Goal: Transaction & Acquisition: Obtain resource

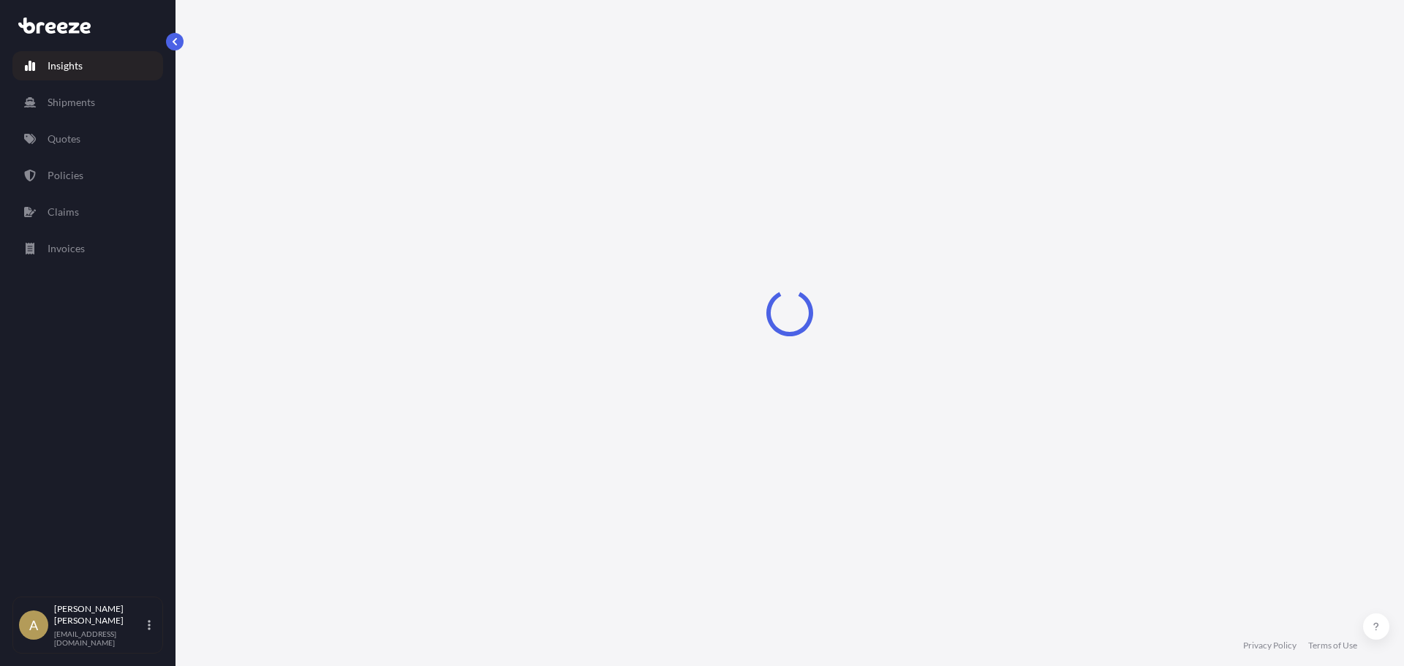
select select "2025"
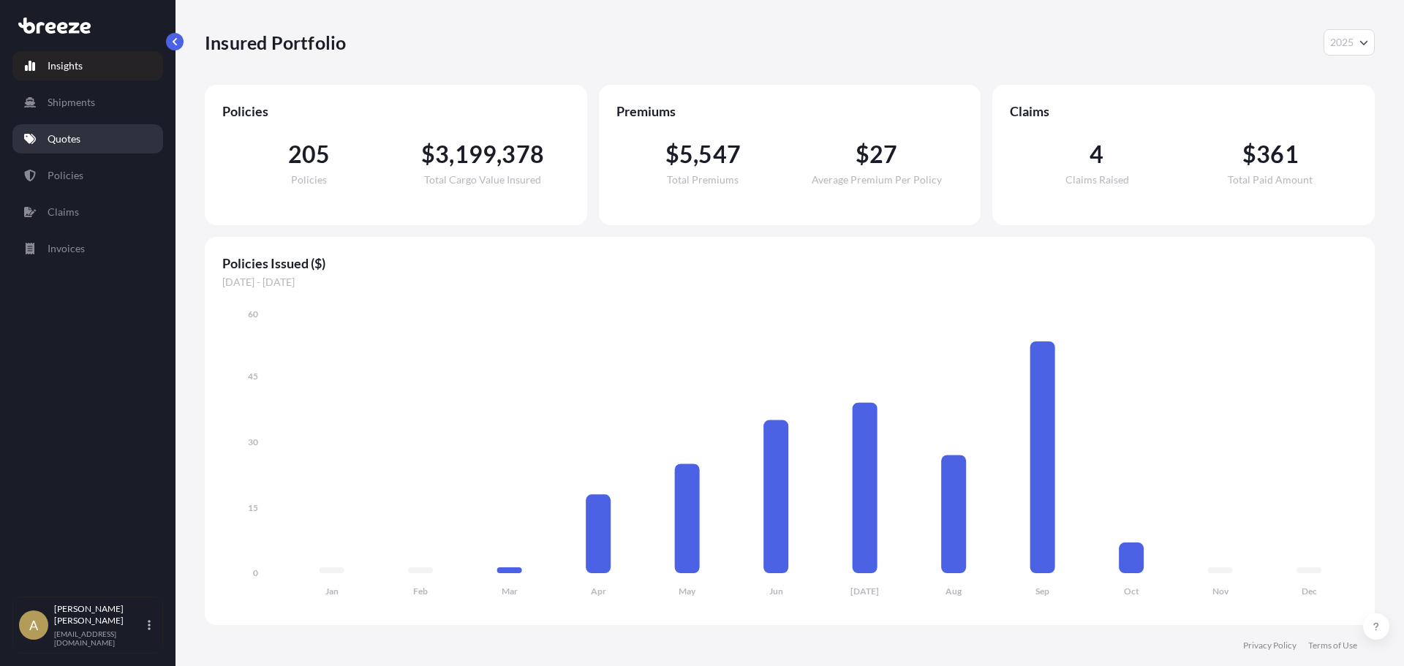
click at [112, 135] on link "Quotes" at bounding box center [87, 138] width 151 height 29
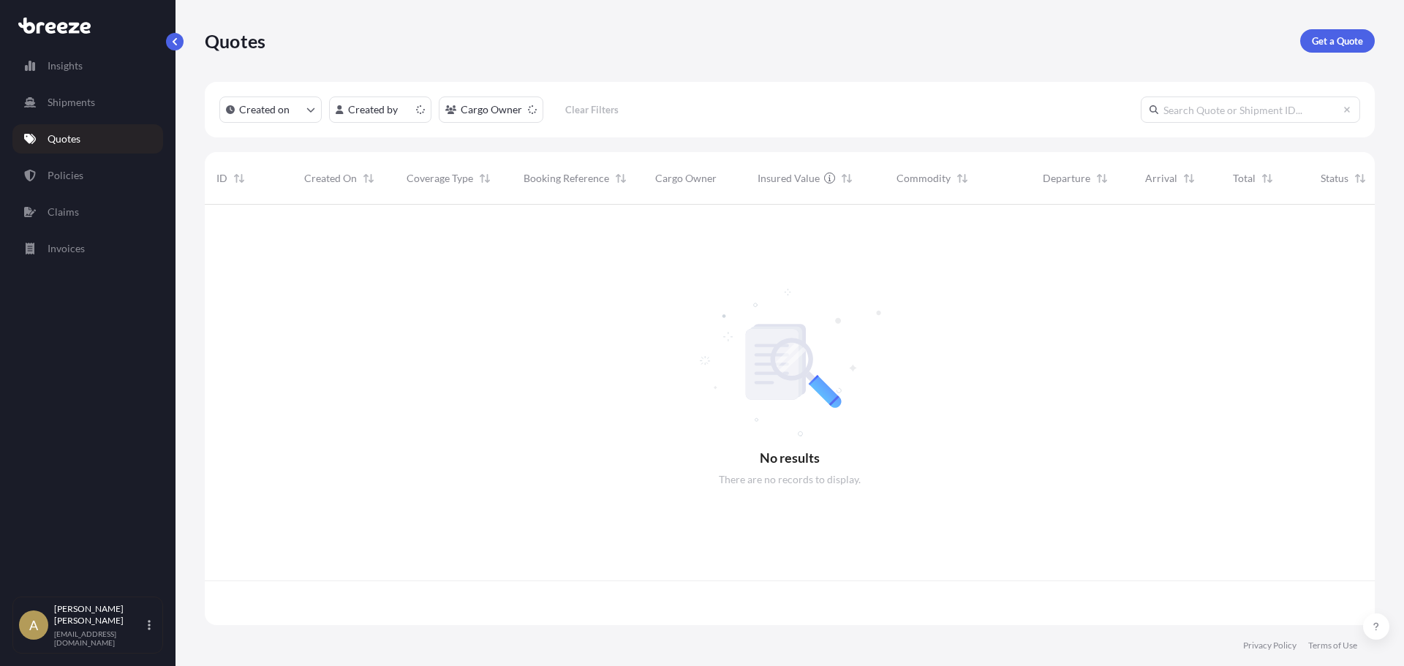
scroll to position [417, 1159]
click at [1329, 47] on p "Get a Quote" at bounding box center [1337, 41] width 51 height 15
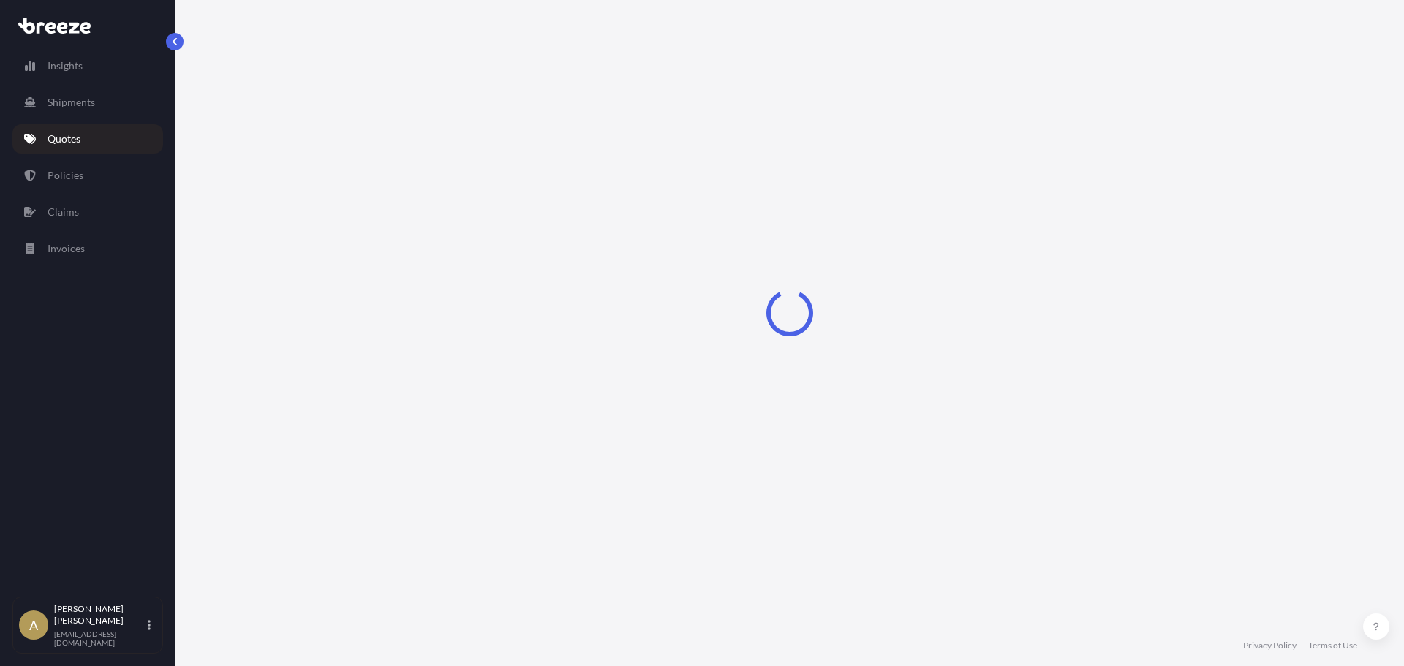
select select "Sea"
select select "1"
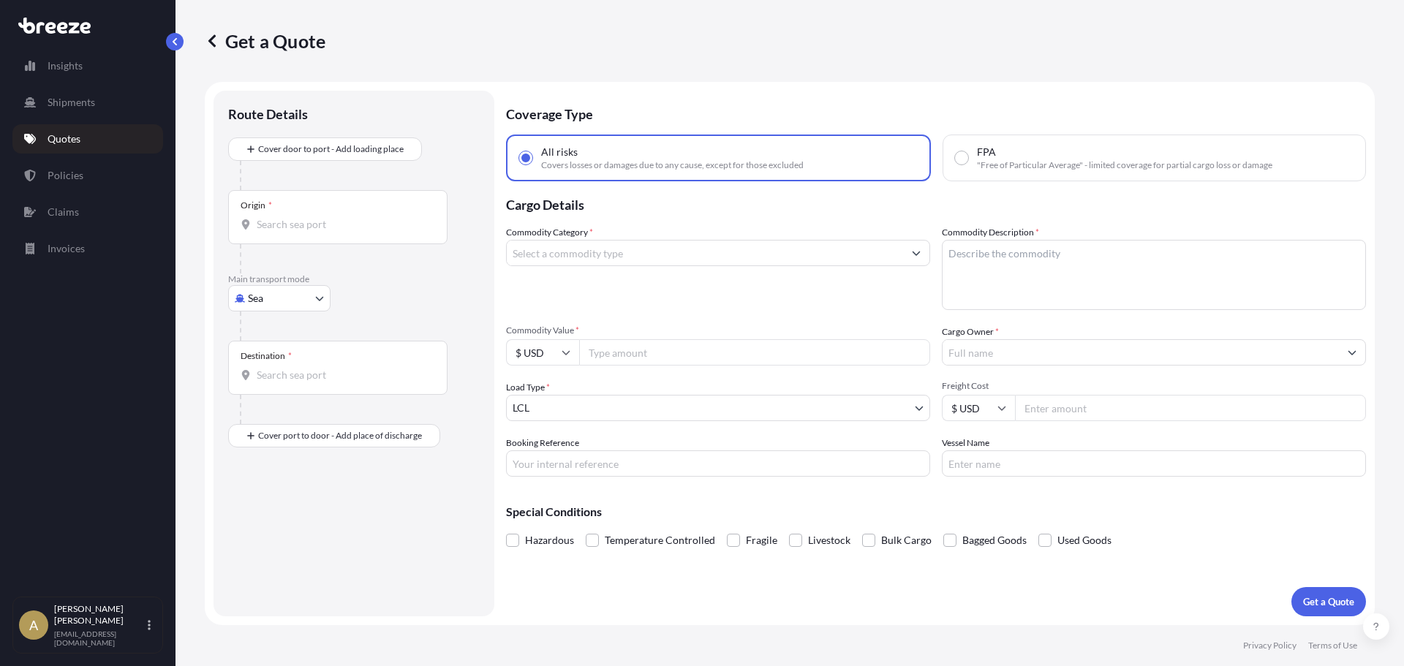
click at [282, 313] on div at bounding box center [360, 325] width 240 height 29
click at [282, 310] on body "Insights Shipments Quotes Policies Claims Invoices A [PERSON_NAME] [PERSON_NAME…" at bounding box center [702, 333] width 1404 height 666
click at [279, 392] on div "Road" at bounding box center [279, 389] width 91 height 26
select select "Road"
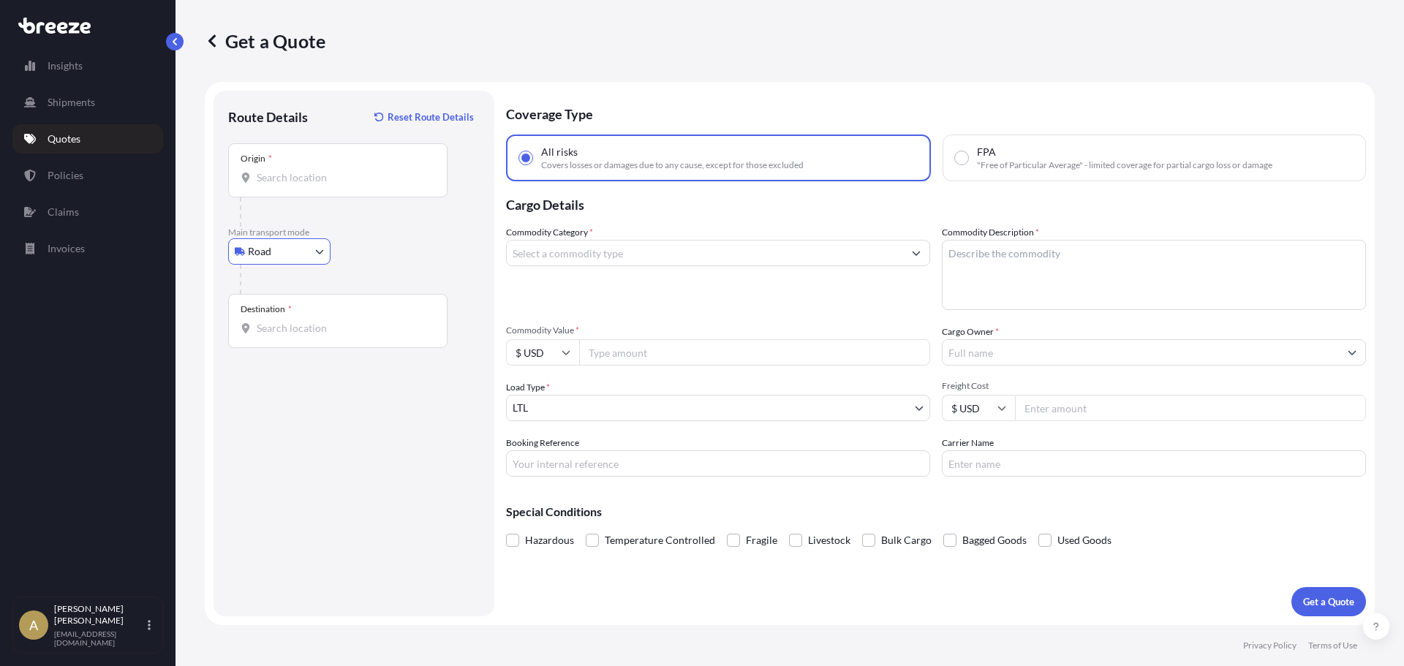
click at [333, 177] on input "Origin *" at bounding box center [343, 177] width 173 height 15
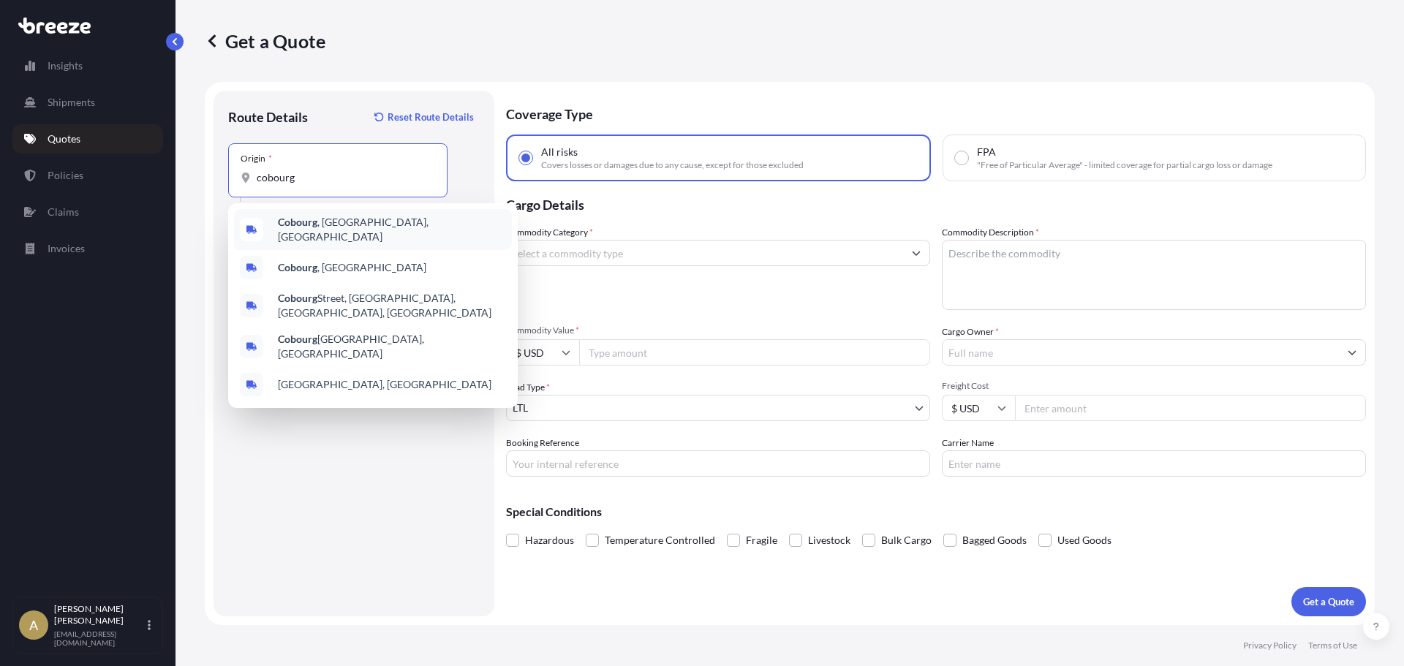
click at [339, 233] on span "[GEOGRAPHIC_DATA] , [GEOGRAPHIC_DATA], [GEOGRAPHIC_DATA]" at bounding box center [392, 229] width 228 height 29
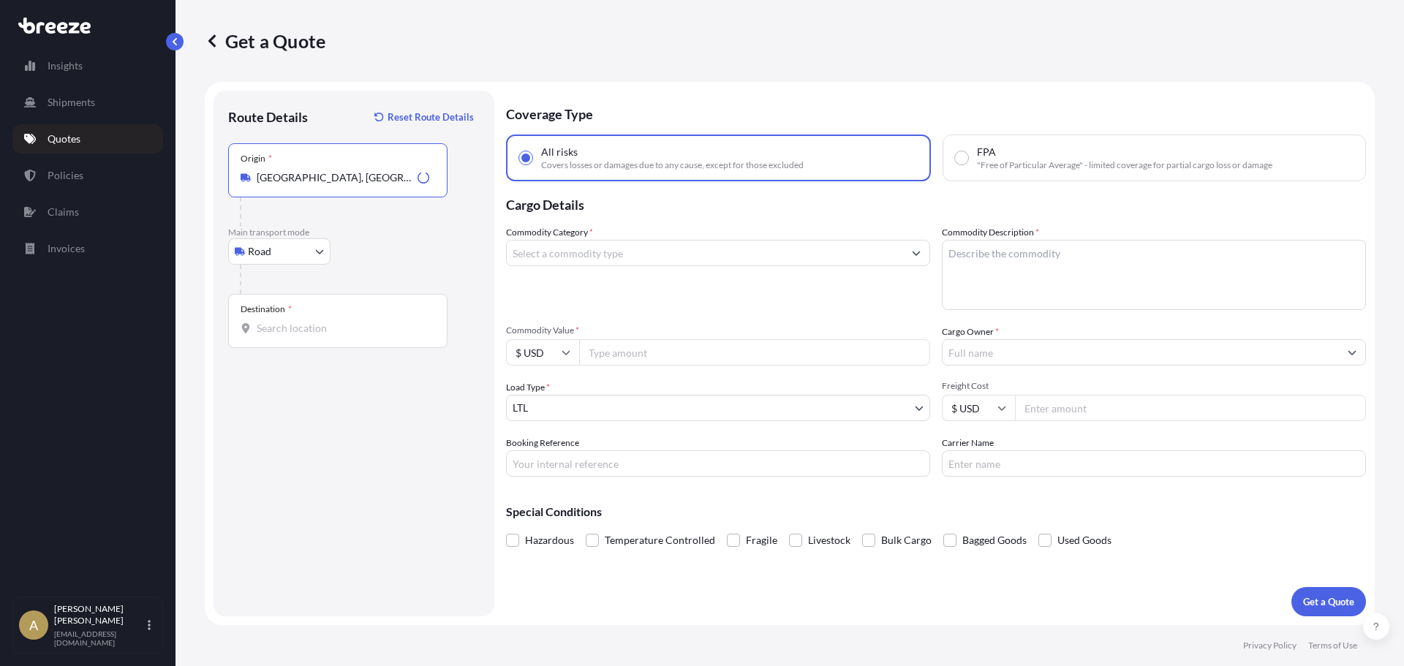
type input "[GEOGRAPHIC_DATA], [GEOGRAPHIC_DATA], [GEOGRAPHIC_DATA]"
click at [314, 317] on div "Destination *" at bounding box center [337, 321] width 219 height 54
click at [314, 321] on input "Destination *" at bounding box center [343, 328] width 173 height 15
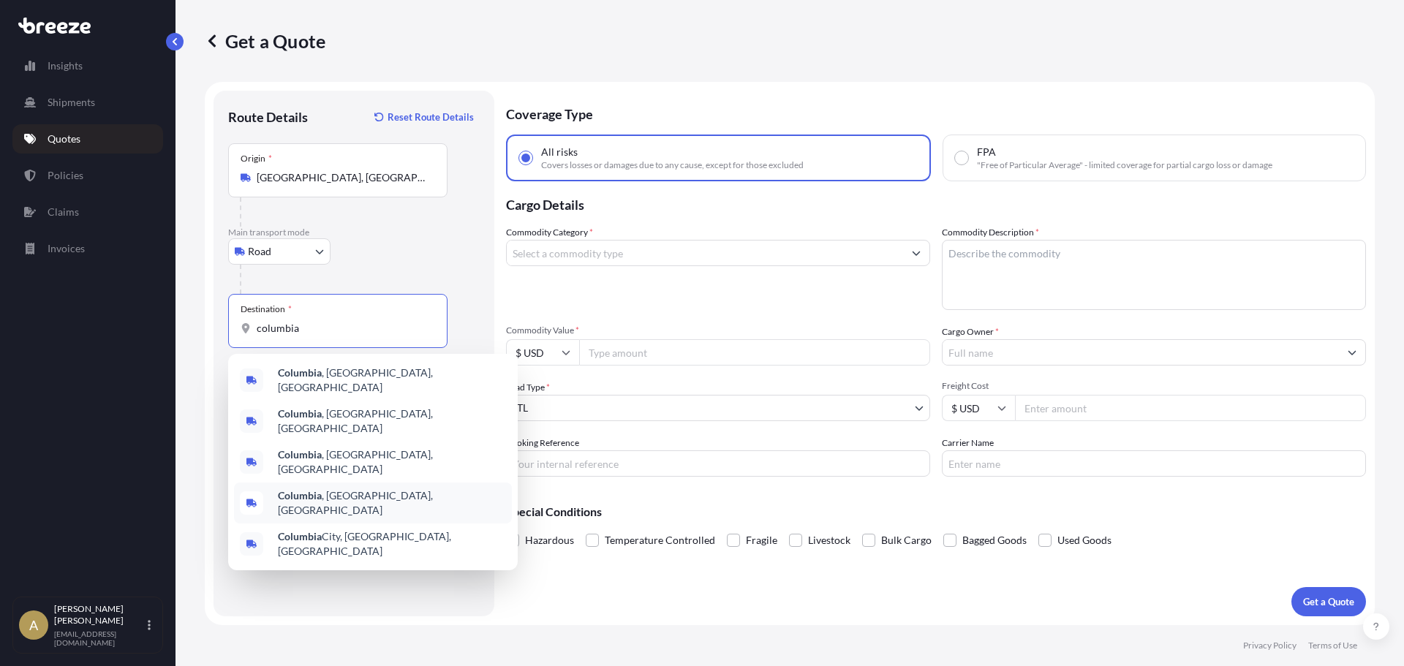
click at [379, 483] on div "[GEOGRAPHIC_DATA] , [GEOGRAPHIC_DATA], [GEOGRAPHIC_DATA]" at bounding box center [373, 503] width 278 height 41
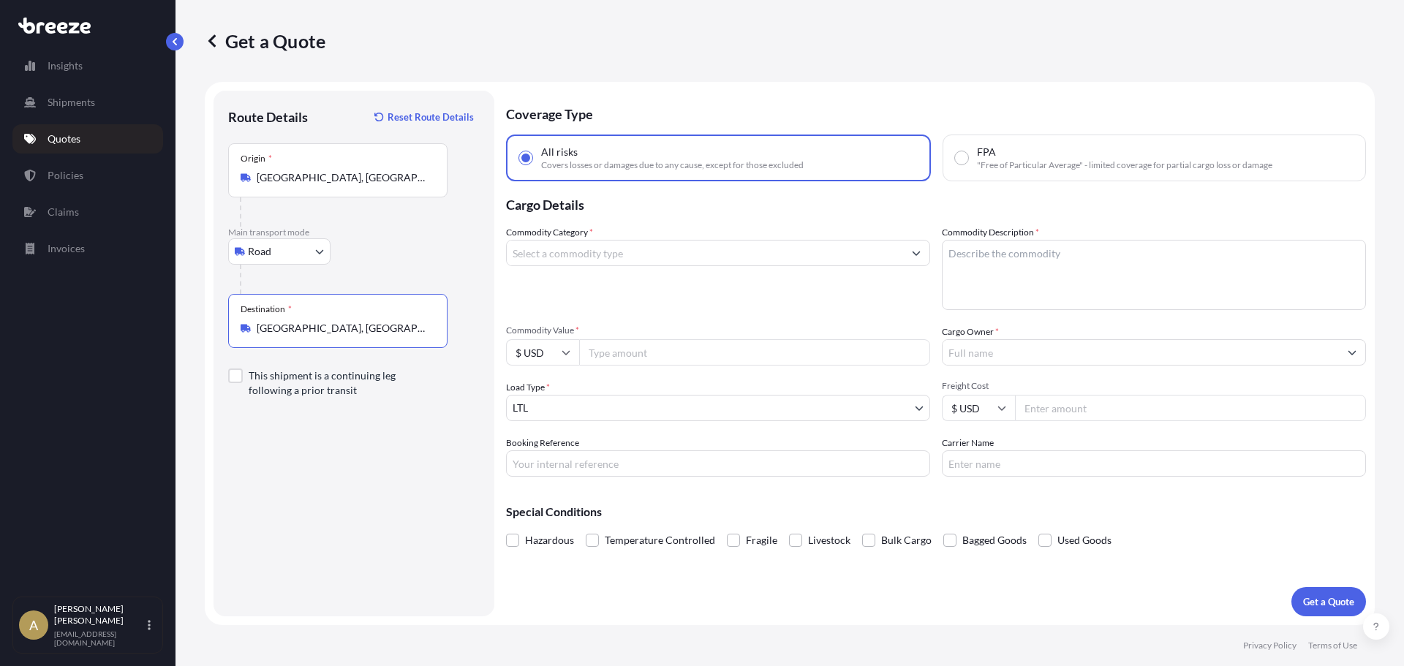
type input "[GEOGRAPHIC_DATA], [GEOGRAPHIC_DATA], [GEOGRAPHIC_DATA]"
click at [564, 266] on div "Commodity Category *" at bounding box center [718, 267] width 424 height 85
click at [562, 254] on input "Commodity Category *" at bounding box center [705, 253] width 396 height 26
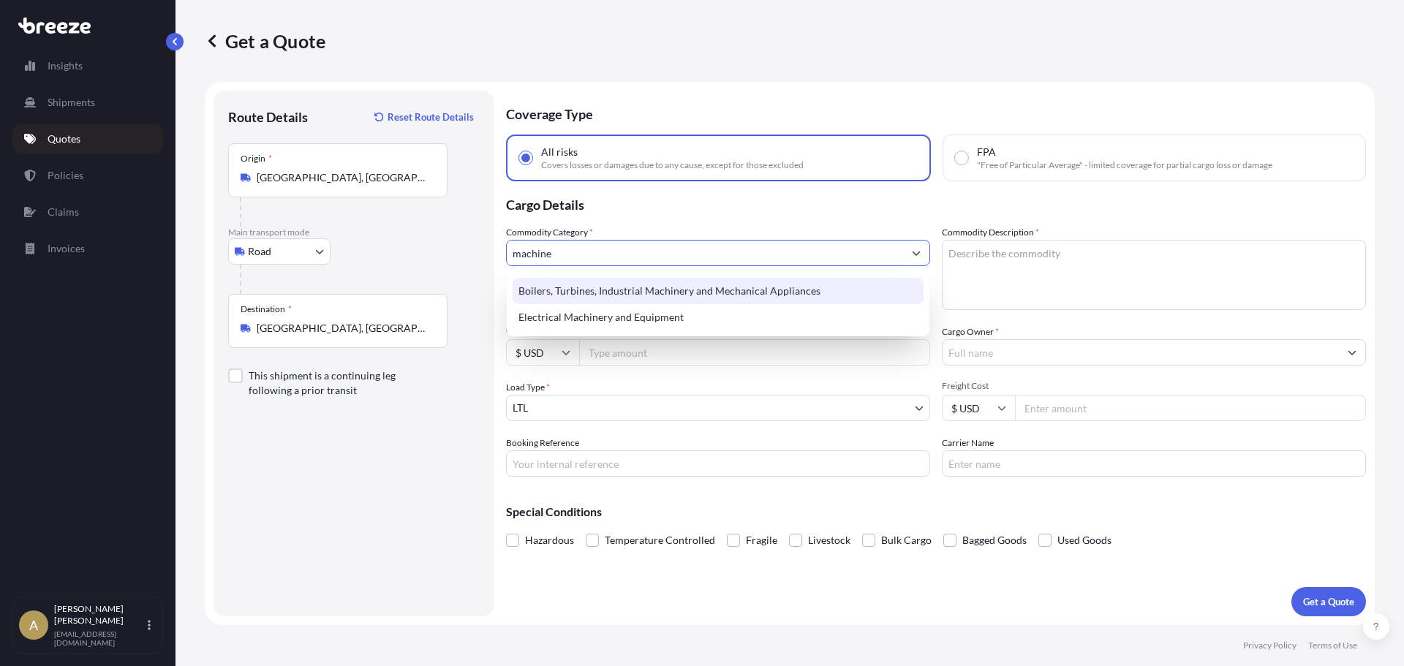
click at [613, 287] on div "Boilers, Turbines, Industrial Machinery and Mechanical Appliances" at bounding box center [718, 291] width 411 height 26
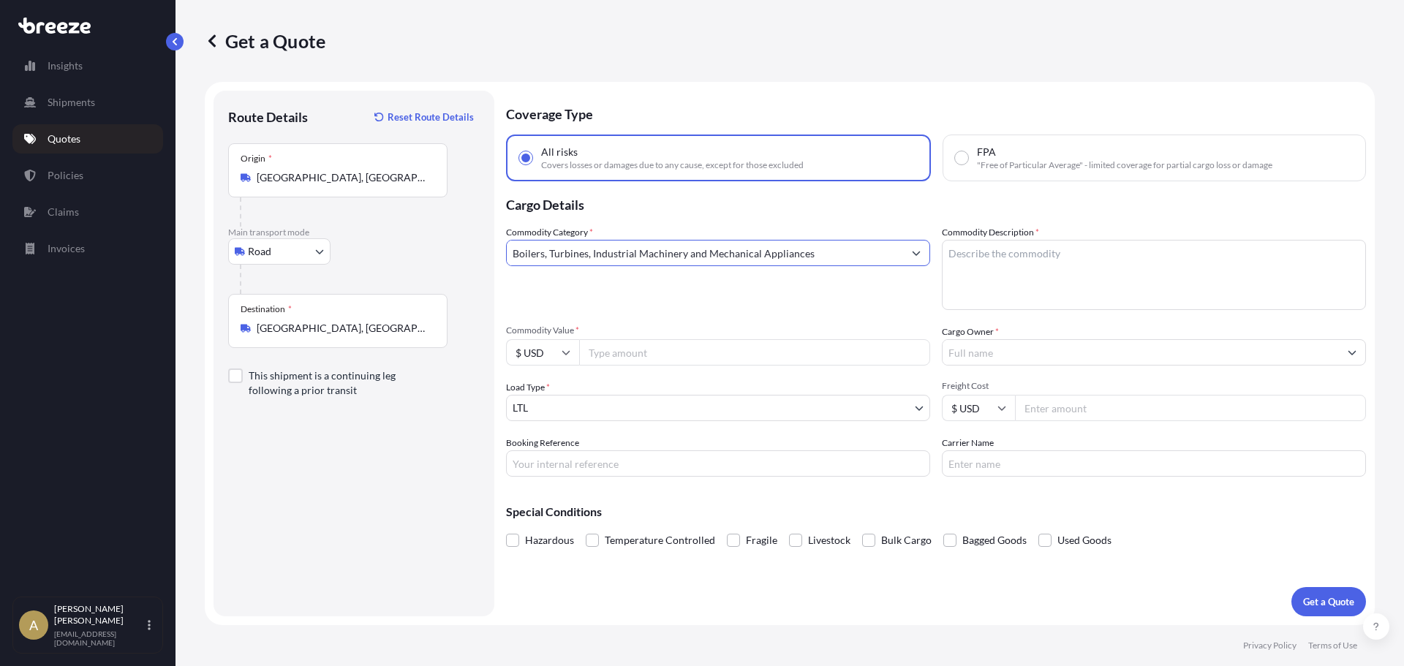
type input "Boilers, Turbines, Industrial Machinery and Mechanical Appliances"
click at [1045, 289] on textarea "Commodity Description *" at bounding box center [1154, 275] width 424 height 70
type textarea "Conveying products"
click at [710, 353] on input "Commodity Value *" at bounding box center [754, 352] width 351 height 26
type input "7900"
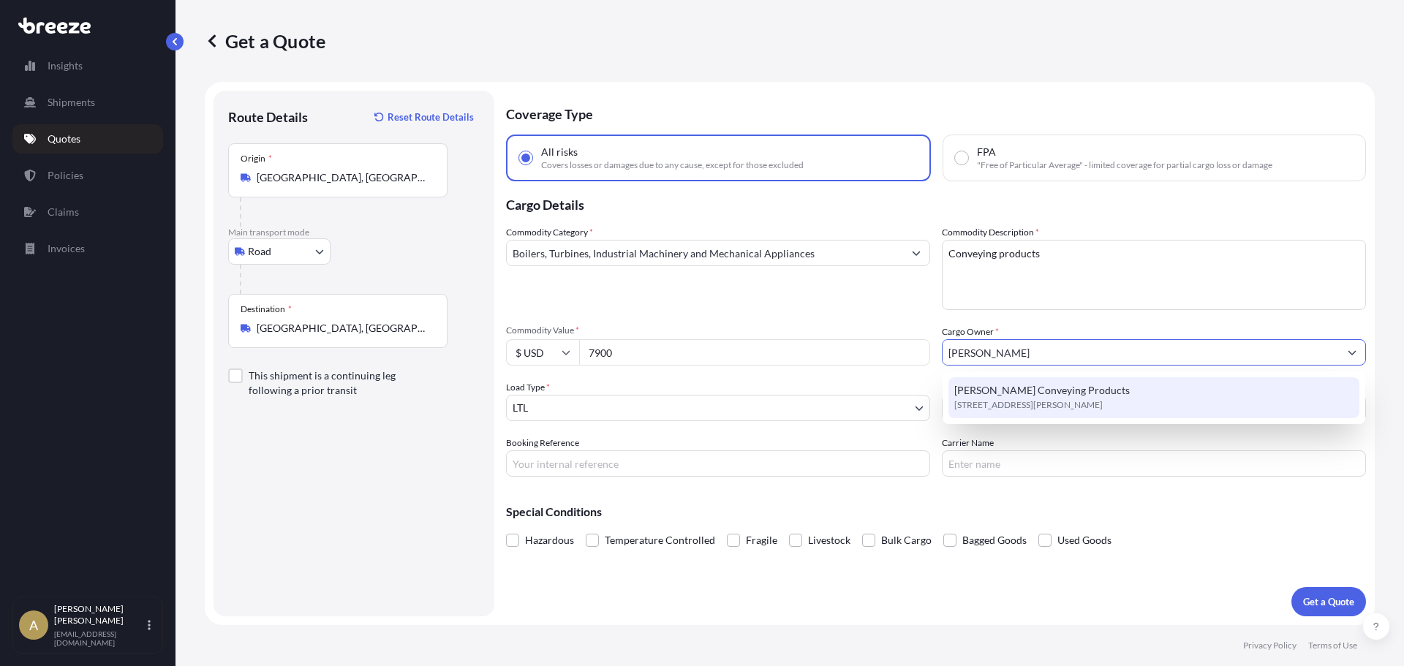
click at [1100, 388] on div "[PERSON_NAME] Conveying Products [STREET_ADDRESS][PERSON_NAME]" at bounding box center [1153, 397] width 411 height 41
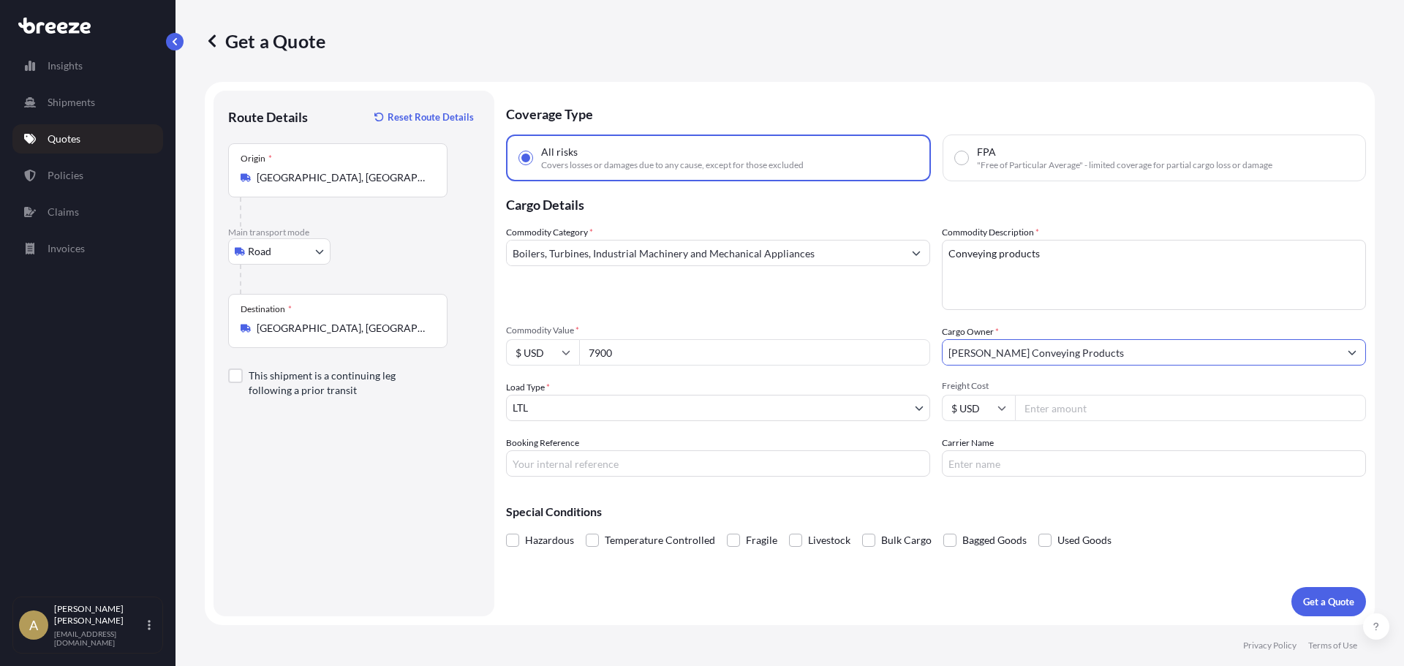
type input "[PERSON_NAME] Conveying Products"
click at [1080, 409] on input "Freight Cost" at bounding box center [1190, 408] width 351 height 26
type input "453.34"
click at [1309, 596] on p "Get a Quote" at bounding box center [1328, 601] width 51 height 15
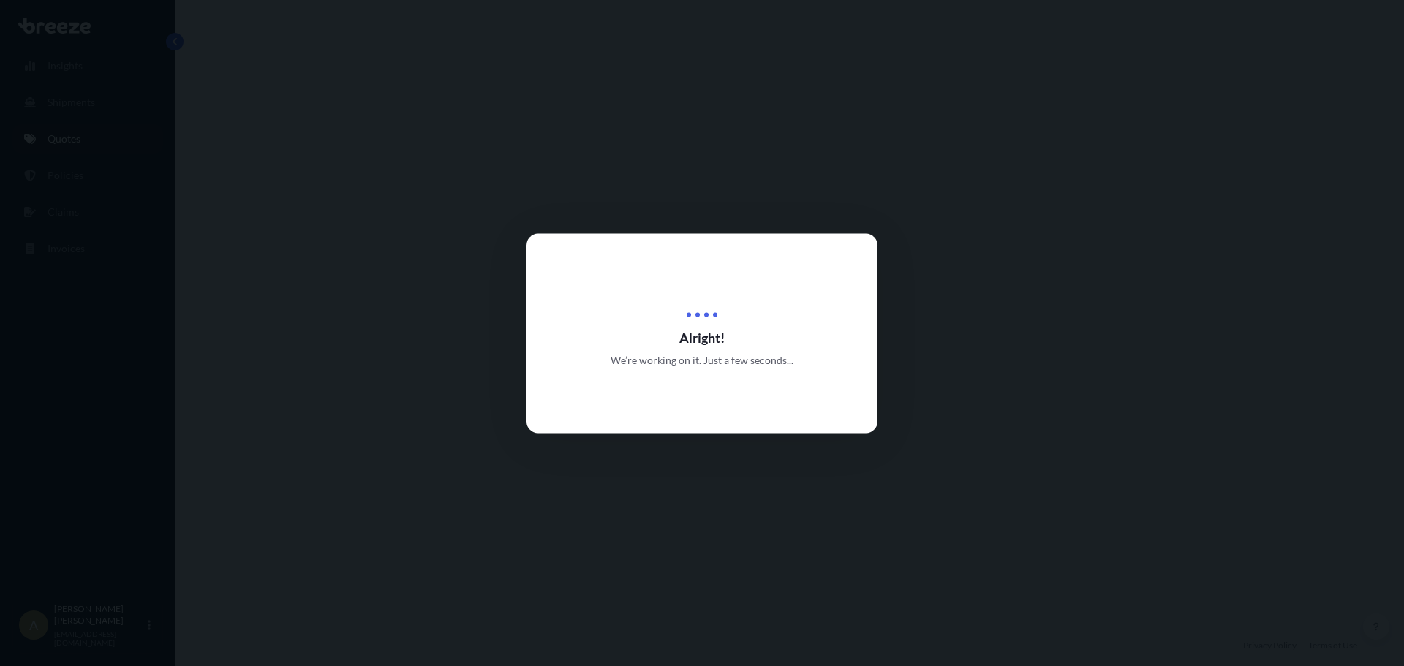
select select "Road"
select select "1"
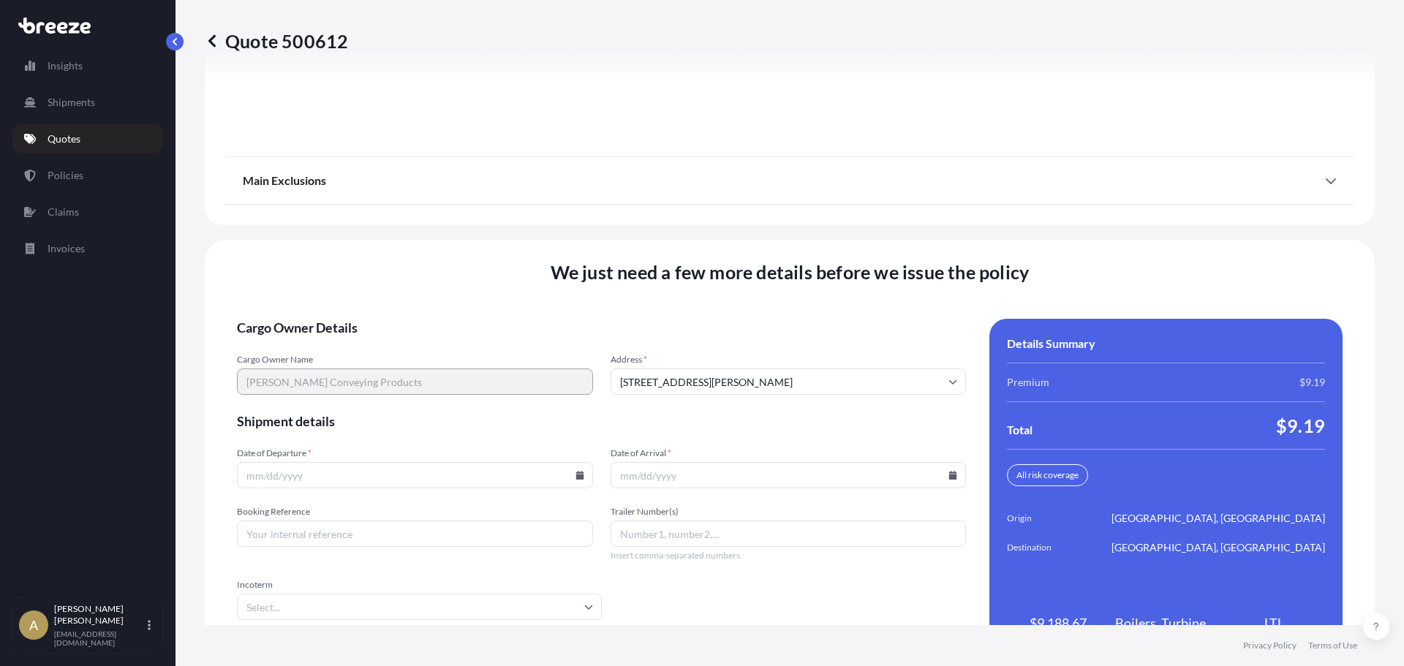
scroll to position [1887, 0]
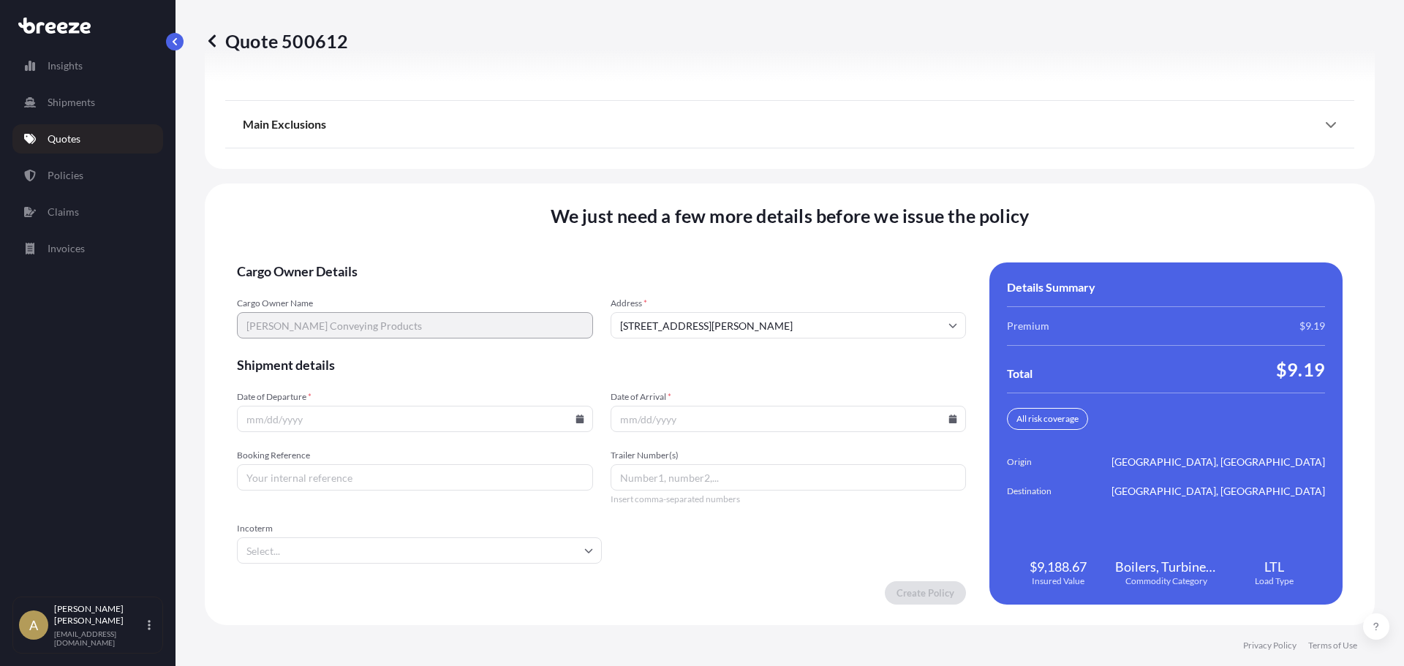
click at [575, 418] on icon at bounding box center [579, 419] width 8 height 9
click at [442, 234] on button "3" at bounding box center [447, 233] width 23 height 23
type input "[DATE]"
click at [948, 417] on icon at bounding box center [952, 419] width 9 height 9
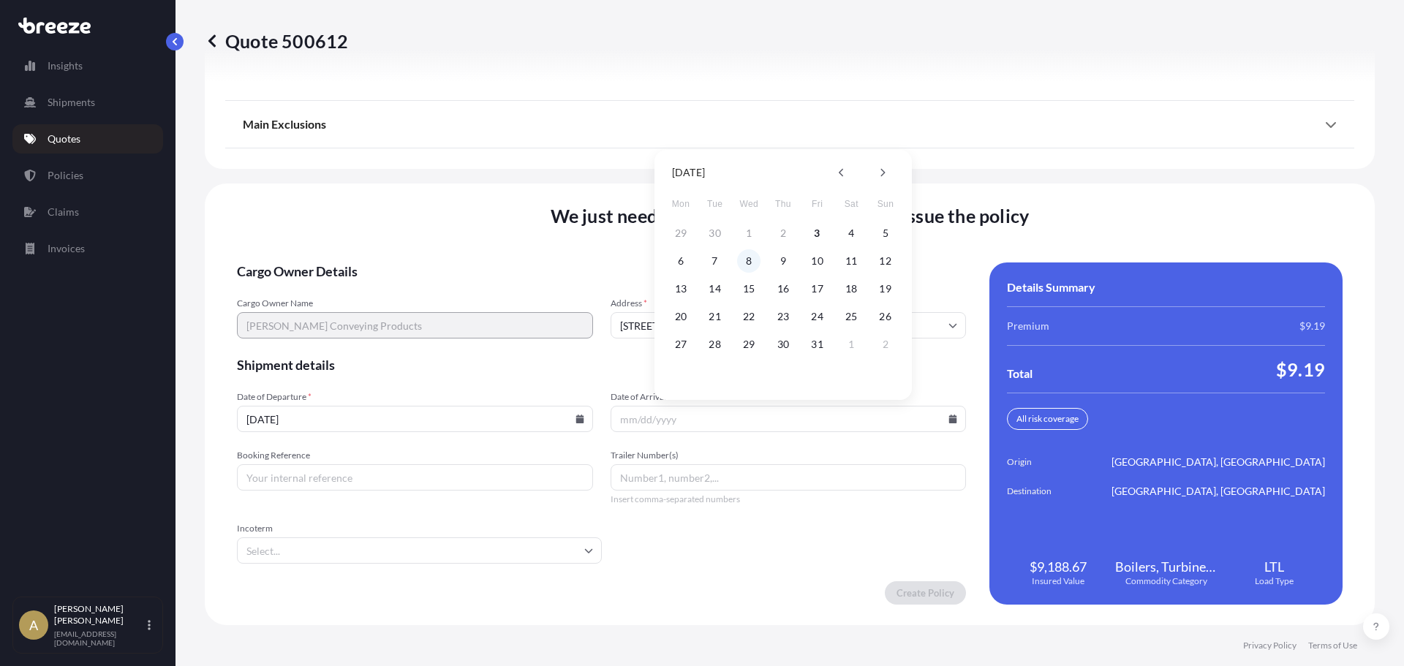
click at [750, 260] on button "8" at bounding box center [748, 260] width 23 height 23
type input "[DATE]"
